Goal: Information Seeking & Learning: Learn about a topic

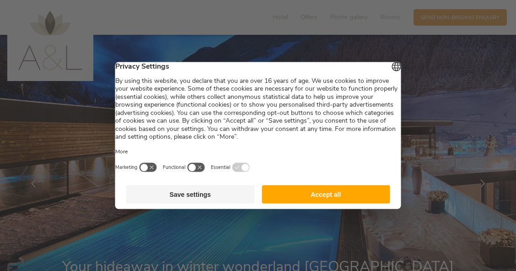
click at [305, 196] on button "Accept all" at bounding box center [326, 194] width 129 height 18
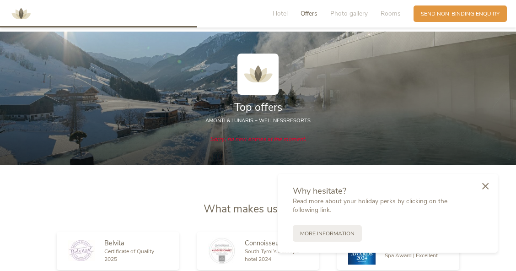
scroll to position [841, 0]
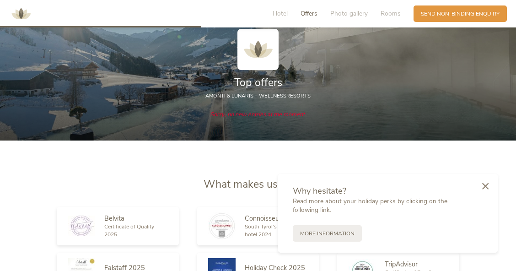
click at [261, 76] on span "Top offers" at bounding box center [258, 83] width 48 height 14
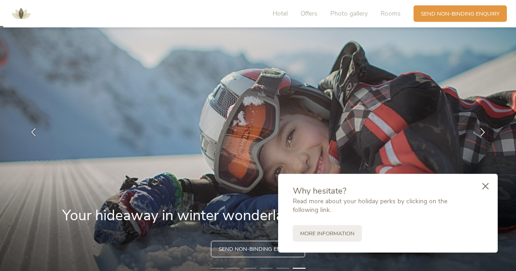
scroll to position [0, 0]
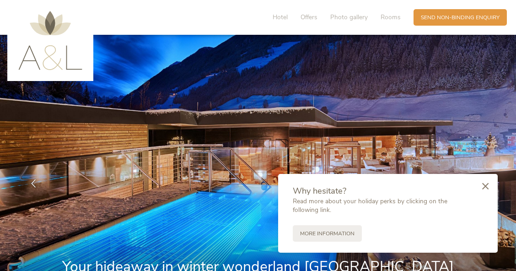
click at [75, 53] on img at bounding box center [50, 40] width 64 height 59
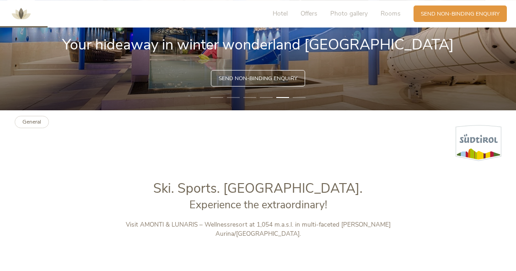
scroll to position [198, 0]
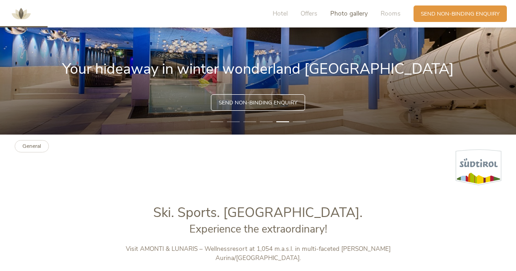
click at [344, 13] on span "Photo gallery" at bounding box center [350, 13] width 38 height 9
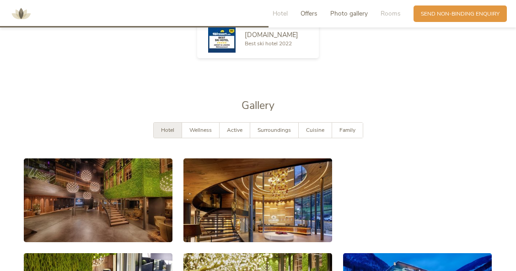
scroll to position [1122, 0]
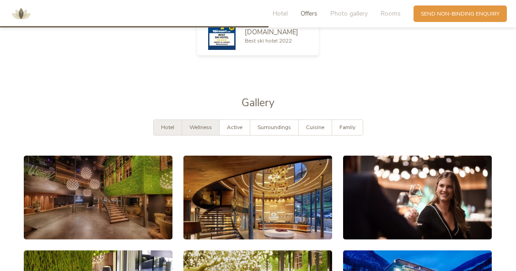
click at [204, 124] on span "Wellness" at bounding box center [201, 127] width 22 height 7
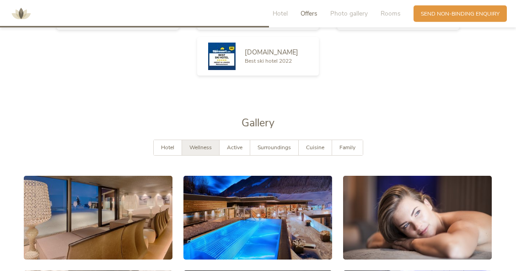
scroll to position [999, 0]
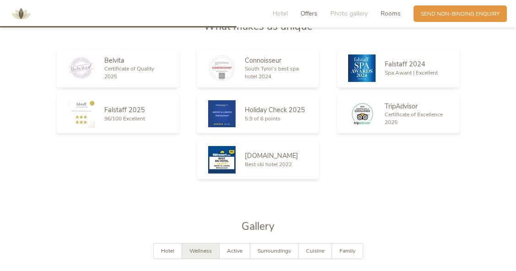
click at [388, 14] on span "Rooms" at bounding box center [391, 13] width 20 height 9
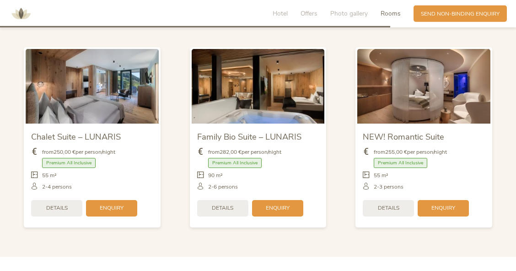
scroll to position [1647, 0]
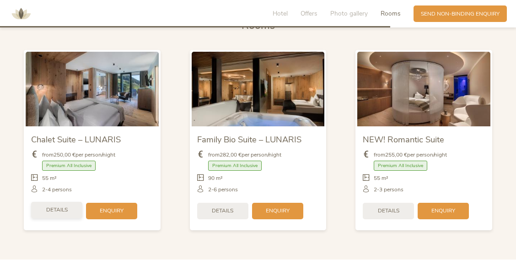
click at [54, 206] on span "Details" at bounding box center [57, 210] width 22 height 8
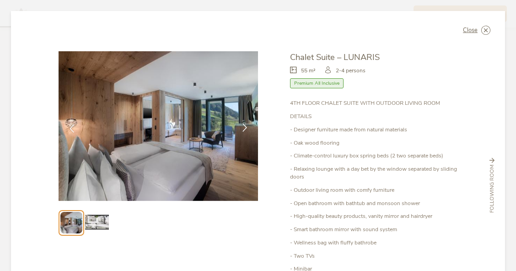
click at [244, 123] on div at bounding box center [245, 128] width 23 height 23
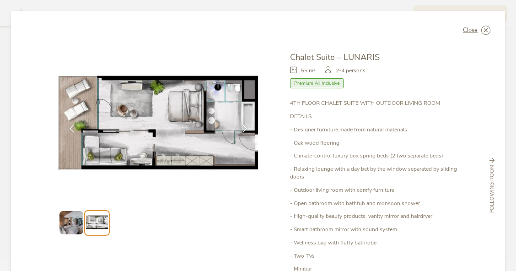
click at [230, 223] on ul at bounding box center [159, 223] width 200 height 26
click at [259, 49] on div "Close Chalet Suite – LUNARIS 55 m² Premium All Inclusive" at bounding box center [258, 185] width 494 height 349
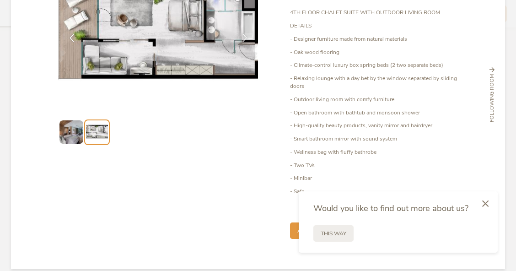
scroll to position [100, 0]
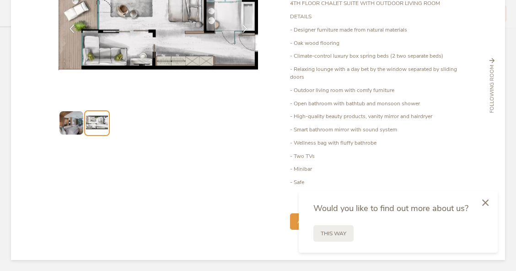
click at [486, 198] on div at bounding box center [485, 203] width 25 height 26
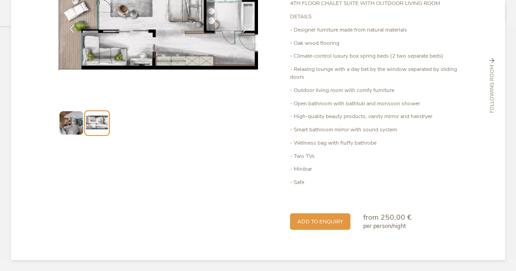
click at [310, 165] on p "- Minibar" at bounding box center [374, 169] width 168 height 8
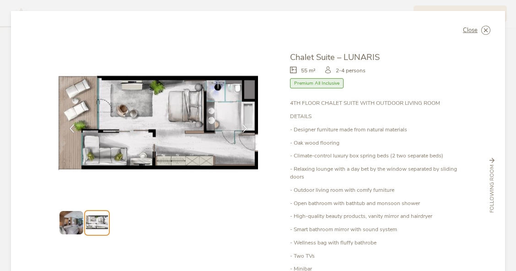
scroll to position [0, 0]
click at [317, 83] on span "Premium All Inclusive" at bounding box center [317, 83] width 54 height 11
click at [475, 28] on span "Close" at bounding box center [470, 30] width 15 height 6
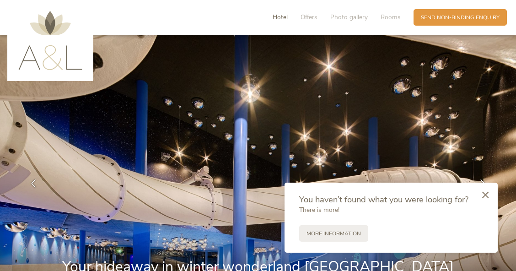
click at [282, 15] on span "Hotel" at bounding box center [280, 17] width 15 height 9
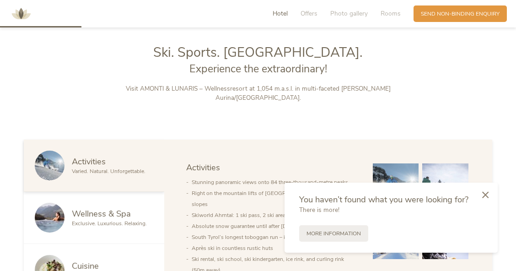
scroll to position [365, 0]
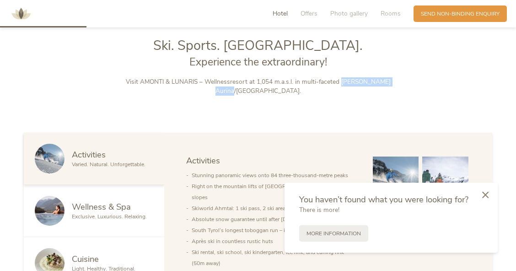
drag, startPoint x: 391, startPoint y: 81, endPoint x: 337, endPoint y: 81, distance: 54.5
click at [337, 81] on p "Visit AMONTI & LUNARIS – Wellnessresort at 1,054 m.a.s.l. in multi-faceted [PER…" at bounding box center [258, 86] width 306 height 19
copy p "Valle Aurina/Ahrntal"
click at [75, 81] on div "Ski. Sports. South Tyrol. Experience the extraordinary! Visit AMONTI & LUNARIS …" at bounding box center [258, 67] width 516 height 60
click at [341, 11] on span "Photo gallery" at bounding box center [350, 13] width 38 height 9
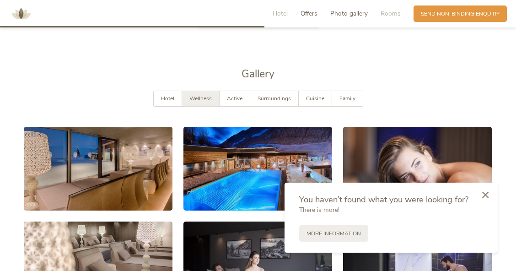
scroll to position [1172, 0]
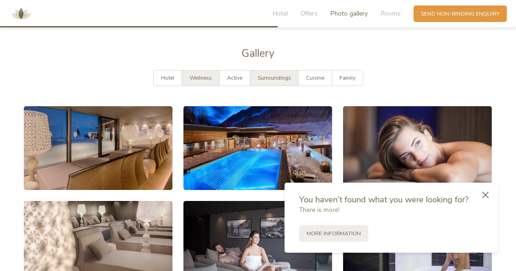
click at [277, 74] on span "Surroundings" at bounding box center [274, 77] width 33 height 7
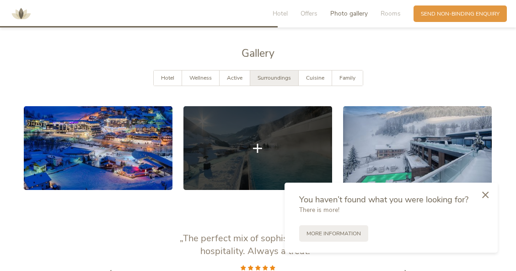
click at [265, 144] on link at bounding box center [258, 148] width 149 height 84
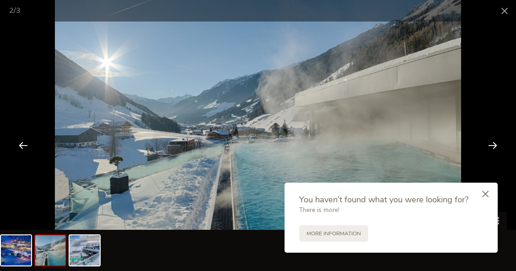
click at [486, 193] on icon at bounding box center [486, 193] width 6 height 7
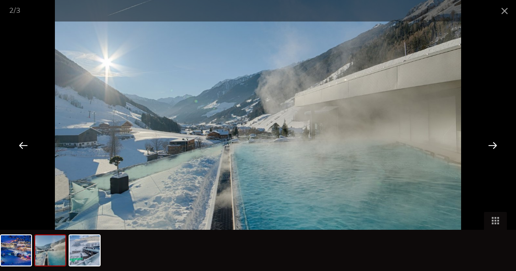
click at [484, 144] on div at bounding box center [493, 145] width 28 height 28
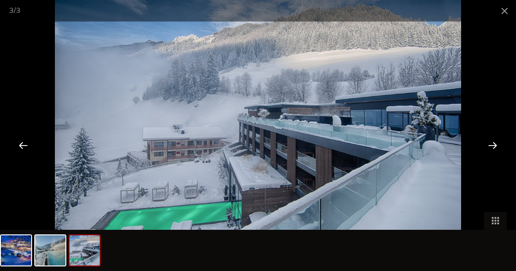
click at [493, 144] on div at bounding box center [493, 145] width 28 height 28
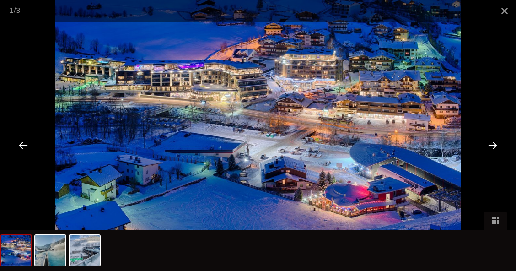
click at [493, 144] on div at bounding box center [493, 145] width 28 height 28
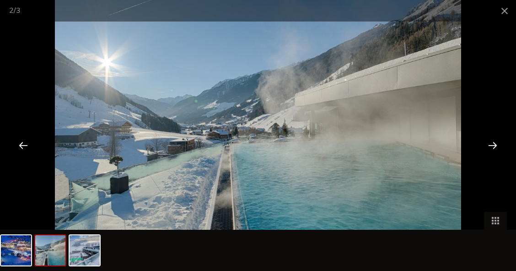
click at [493, 144] on div at bounding box center [493, 145] width 28 height 28
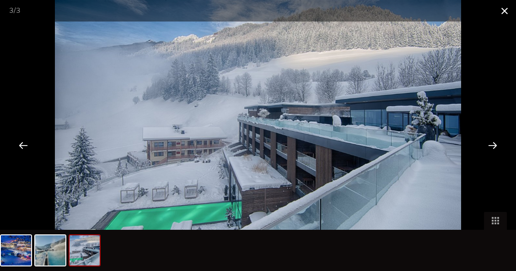
click at [498, 10] on span at bounding box center [505, 11] width 23 height 22
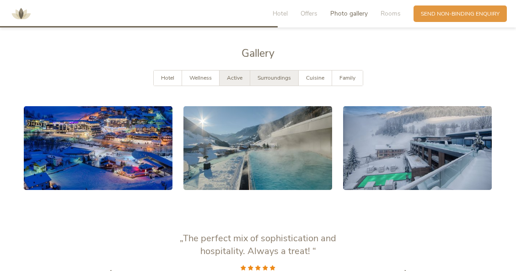
click at [228, 74] on span "Active" at bounding box center [235, 77] width 16 height 7
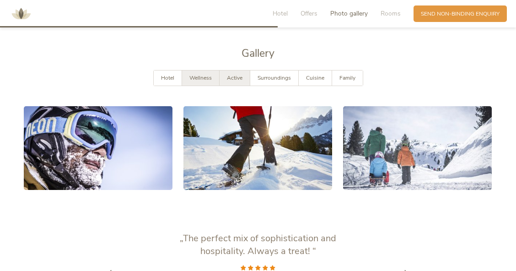
click at [197, 74] on span "Wellness" at bounding box center [201, 77] width 22 height 7
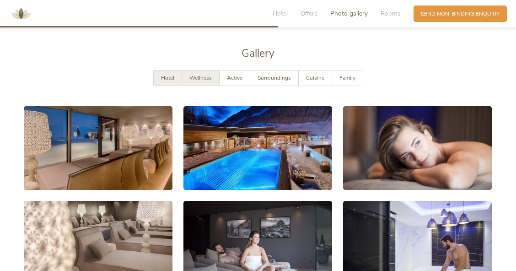
click at [168, 74] on span "Hotel" at bounding box center [167, 77] width 13 height 7
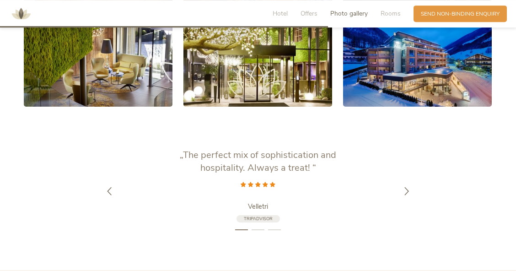
scroll to position [1345, 0]
